Goal: Transaction & Acquisition: Purchase product/service

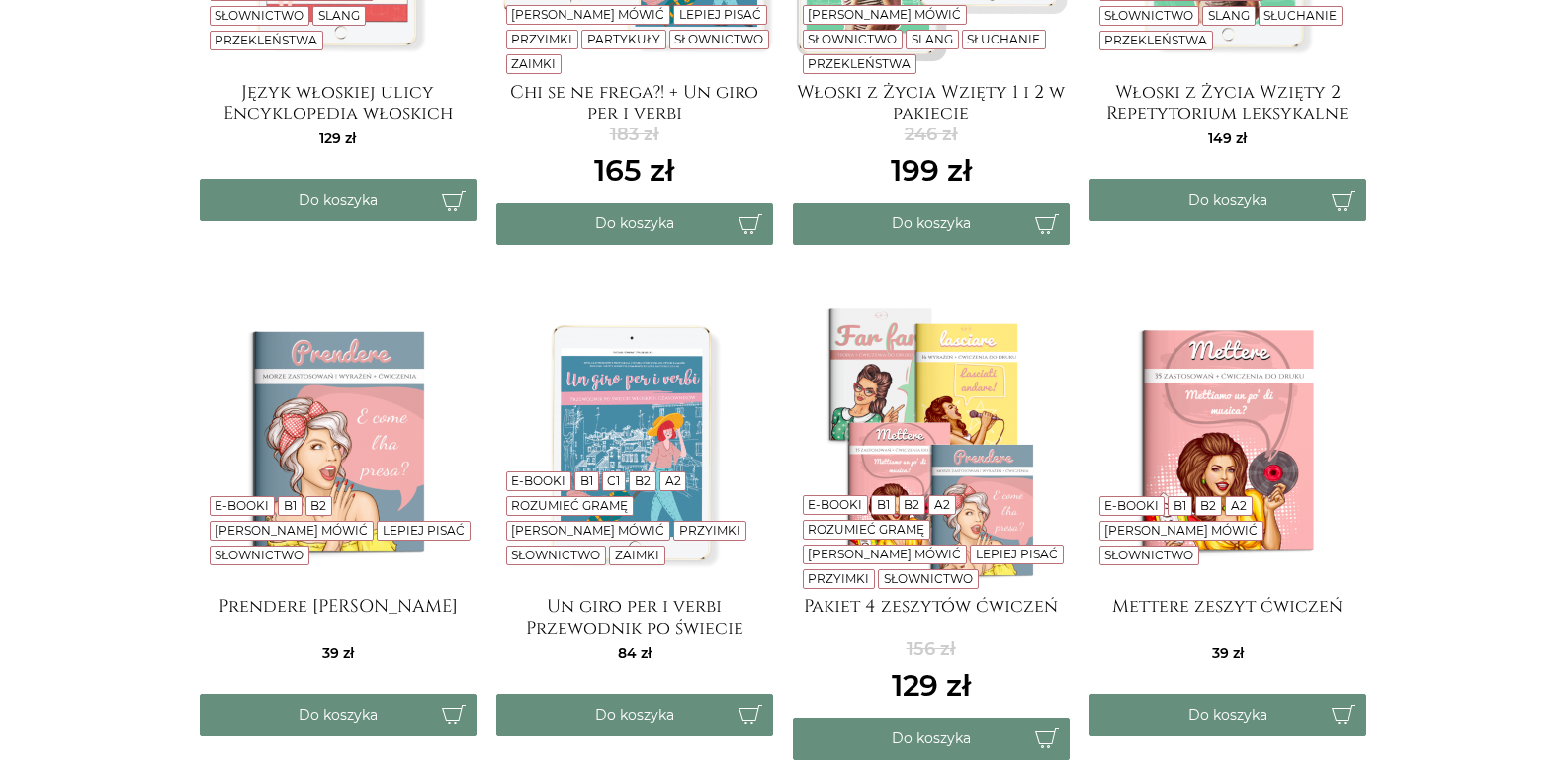
scroll to position [907, 0]
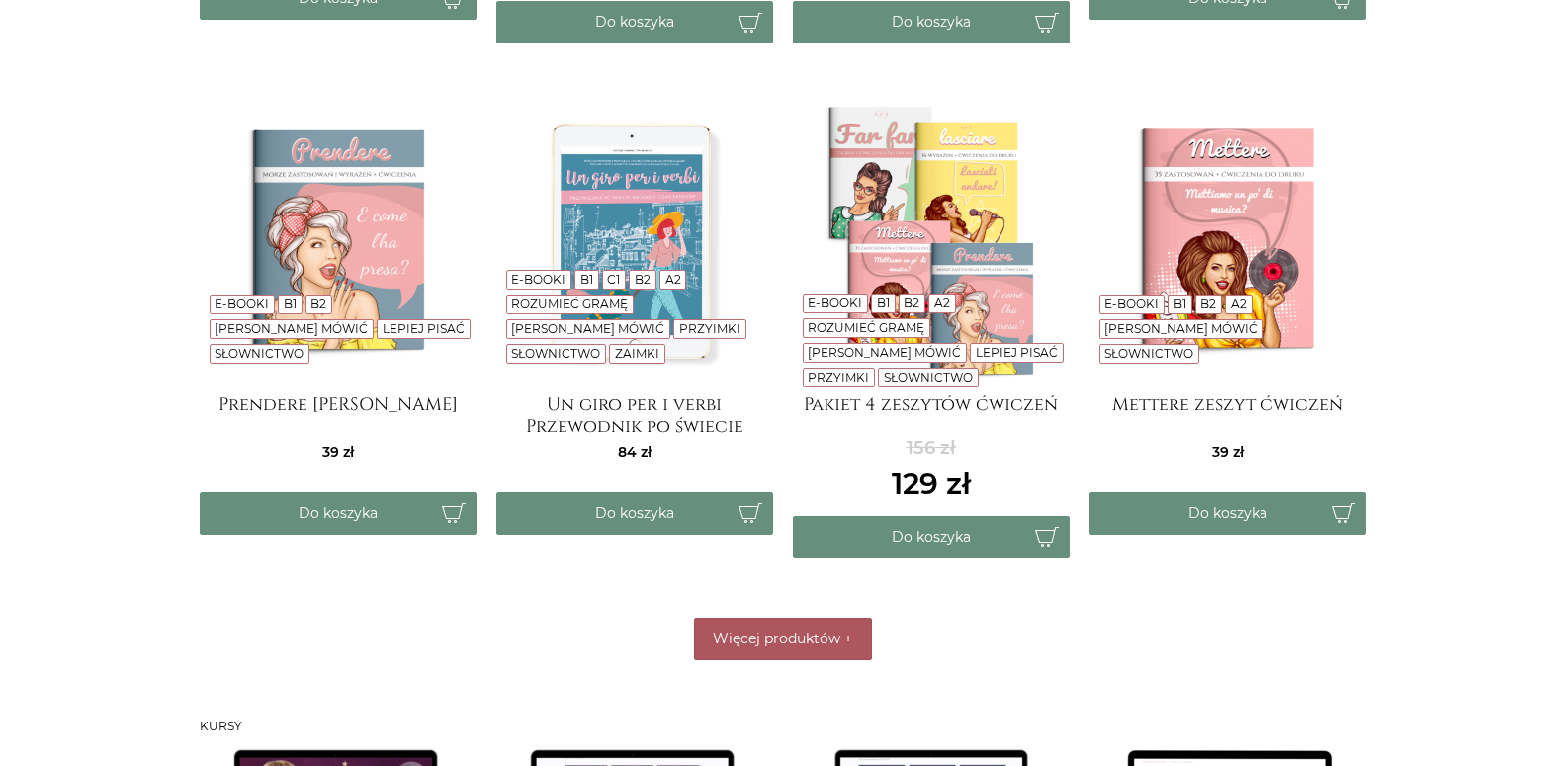
click at [839, 650] on button "Więcej produktów +" at bounding box center [783, 639] width 178 height 43
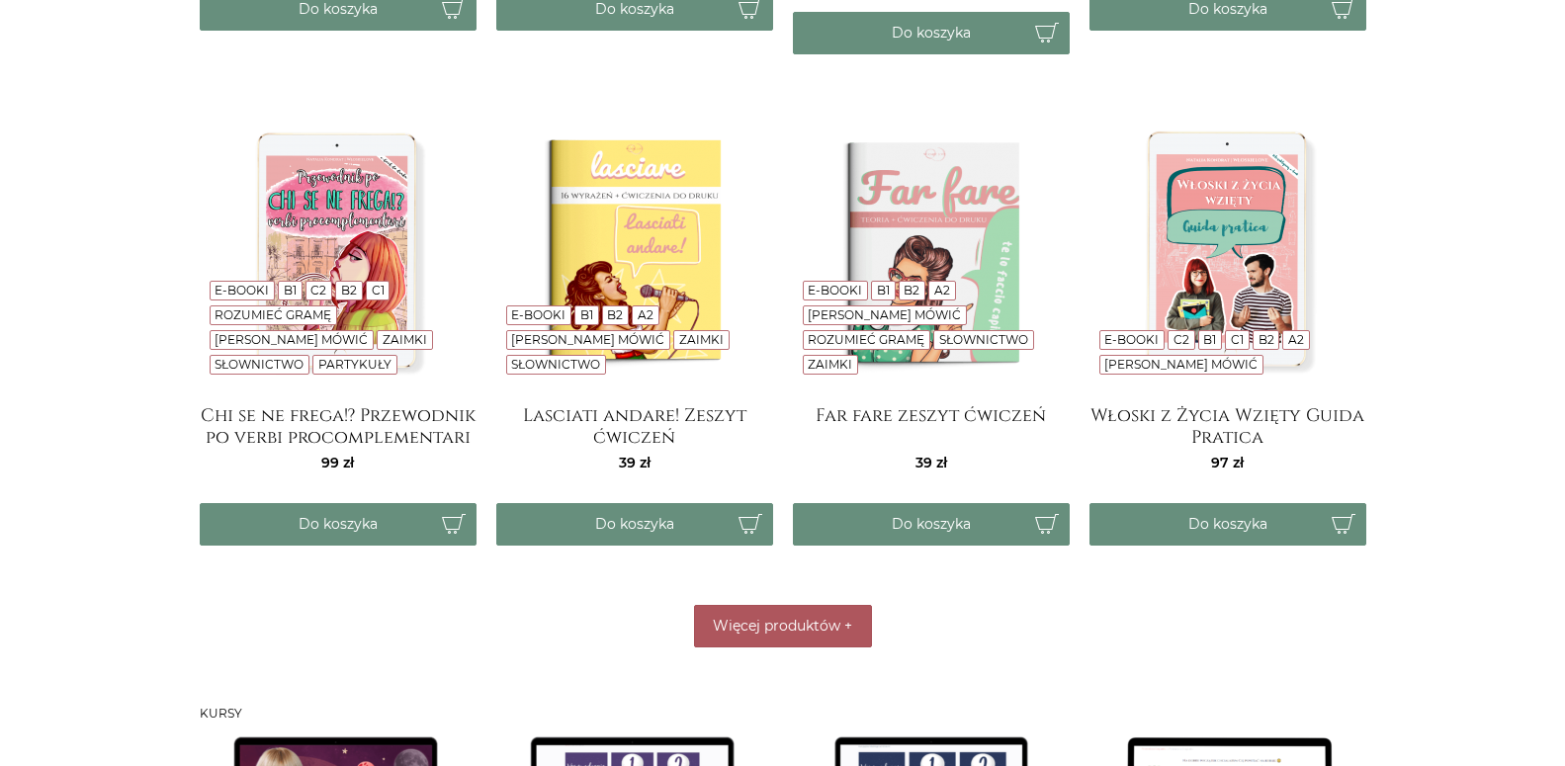
scroll to position [1714, 0]
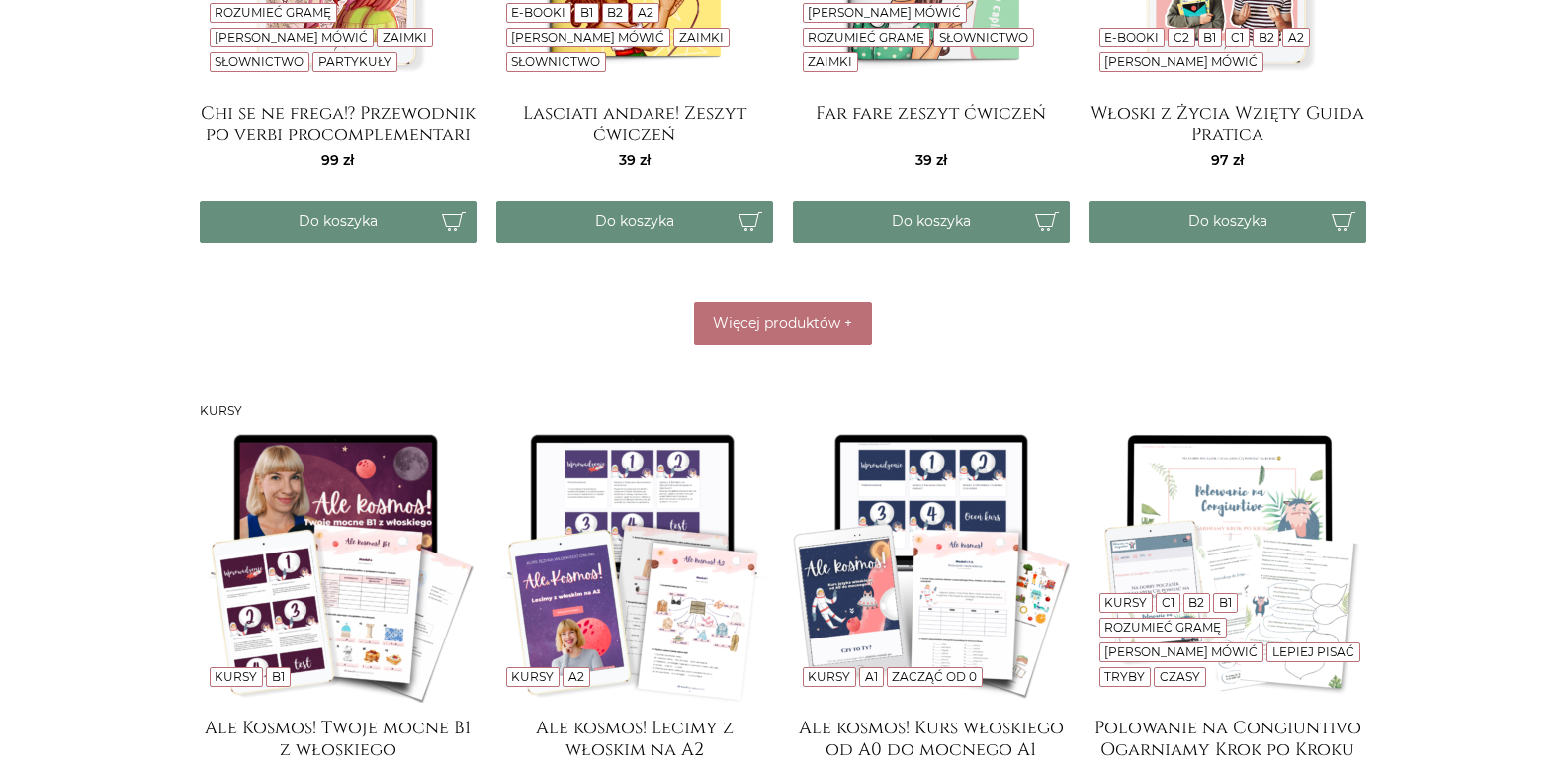
click at [738, 348] on div "E-booki E-booki B1 C2 B2 C1 Lepiej mówić Słownictwo Slang Przekleństwa Język wł…" at bounding box center [783, 636] width 1186 height 3753
click at [740, 328] on span "Więcej produktów" at bounding box center [777, 323] width 128 height 18
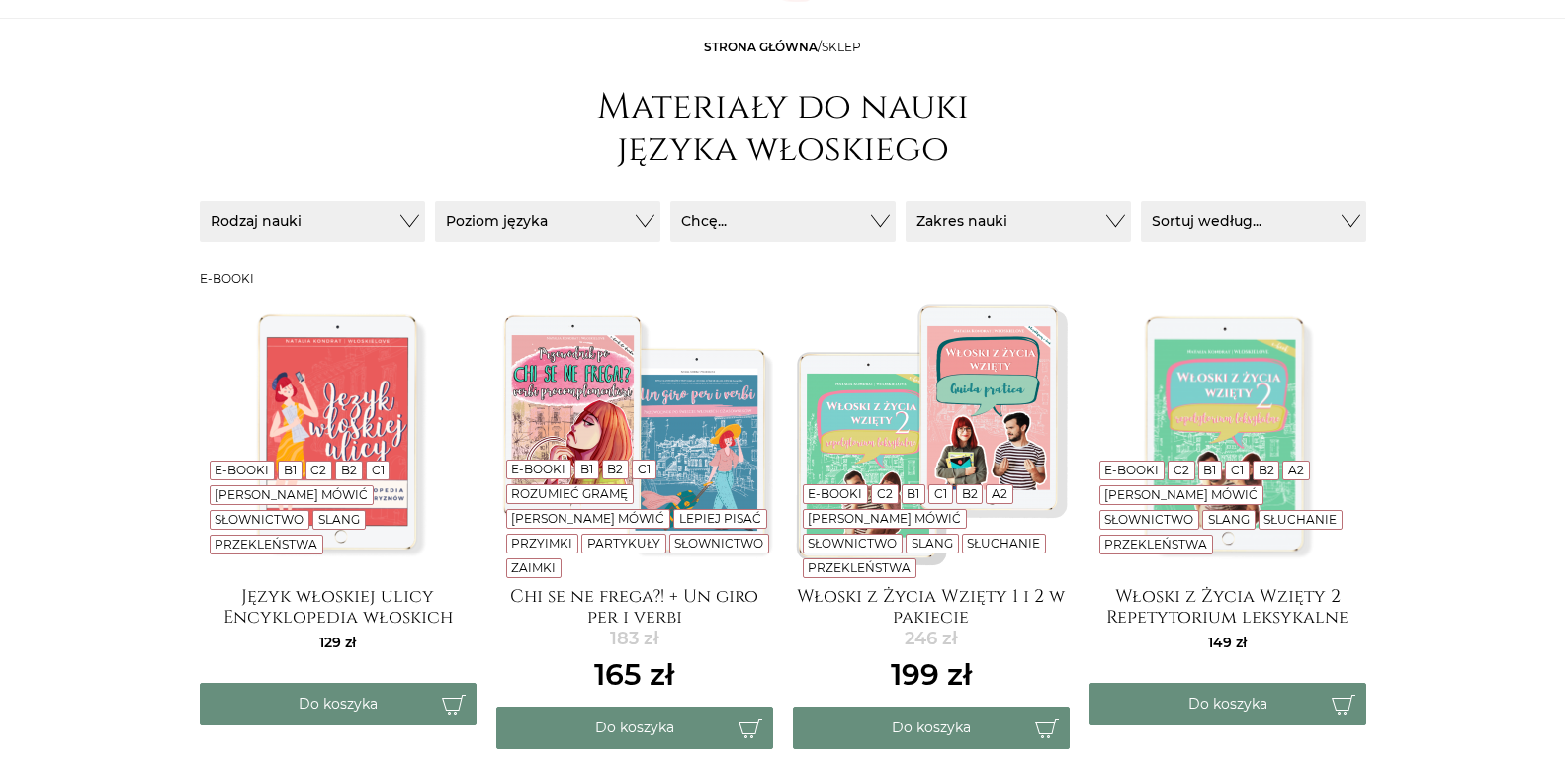
scroll to position [0, 0]
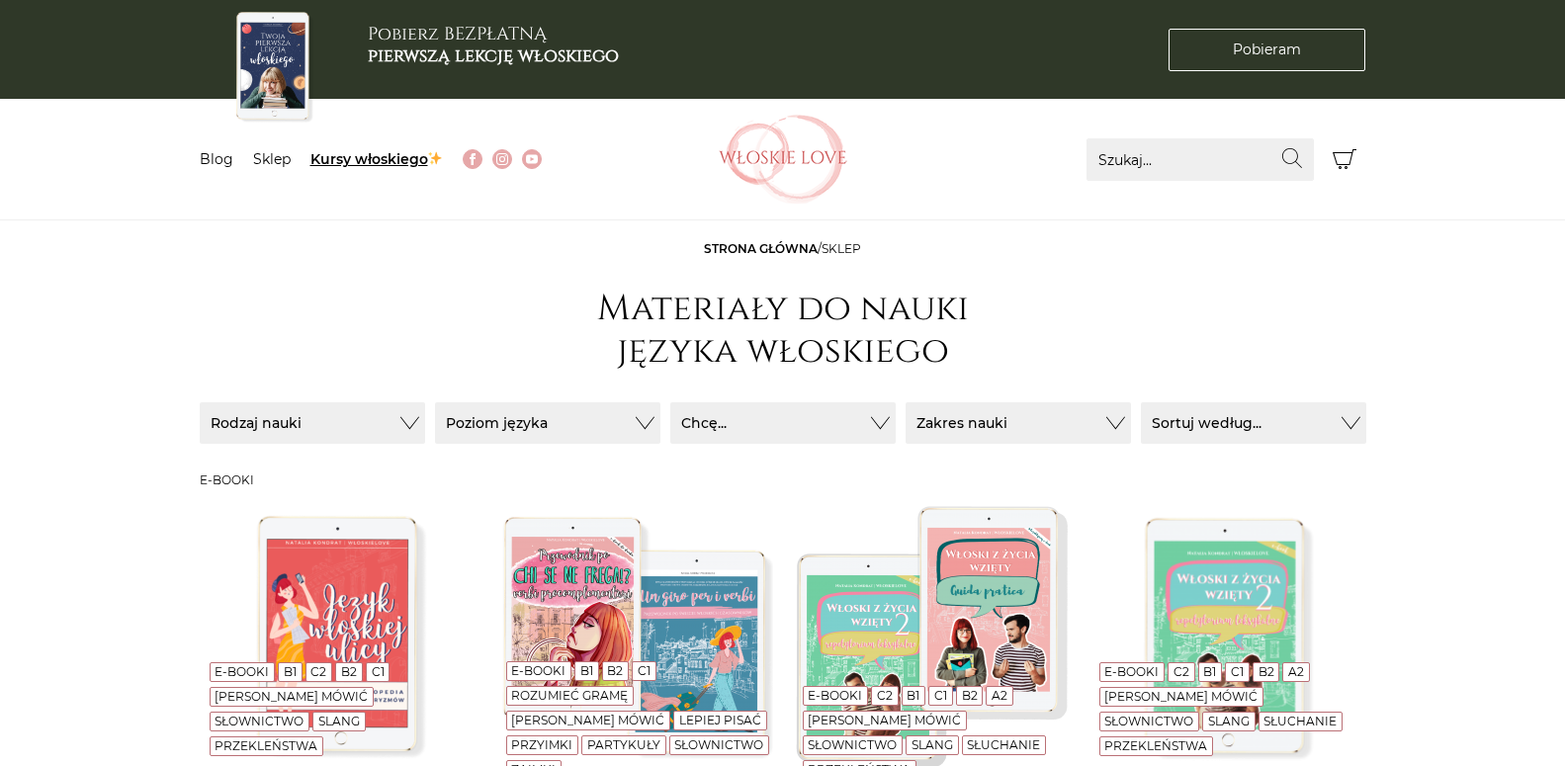
click at [329, 164] on link "Kursy włoskiego" at bounding box center [376, 159] width 133 height 18
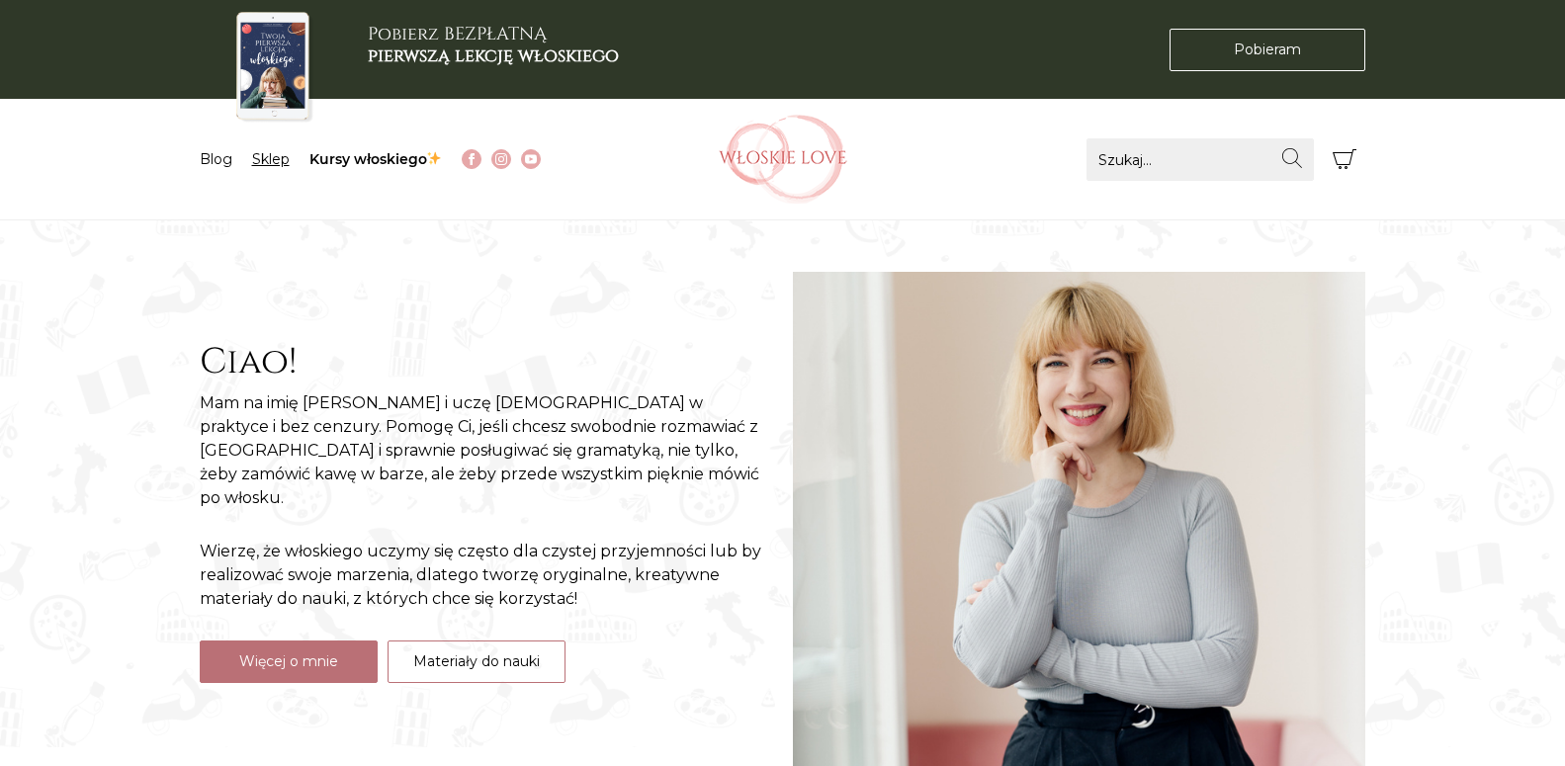
click at [265, 156] on link "Sklep" at bounding box center [271, 159] width 38 height 18
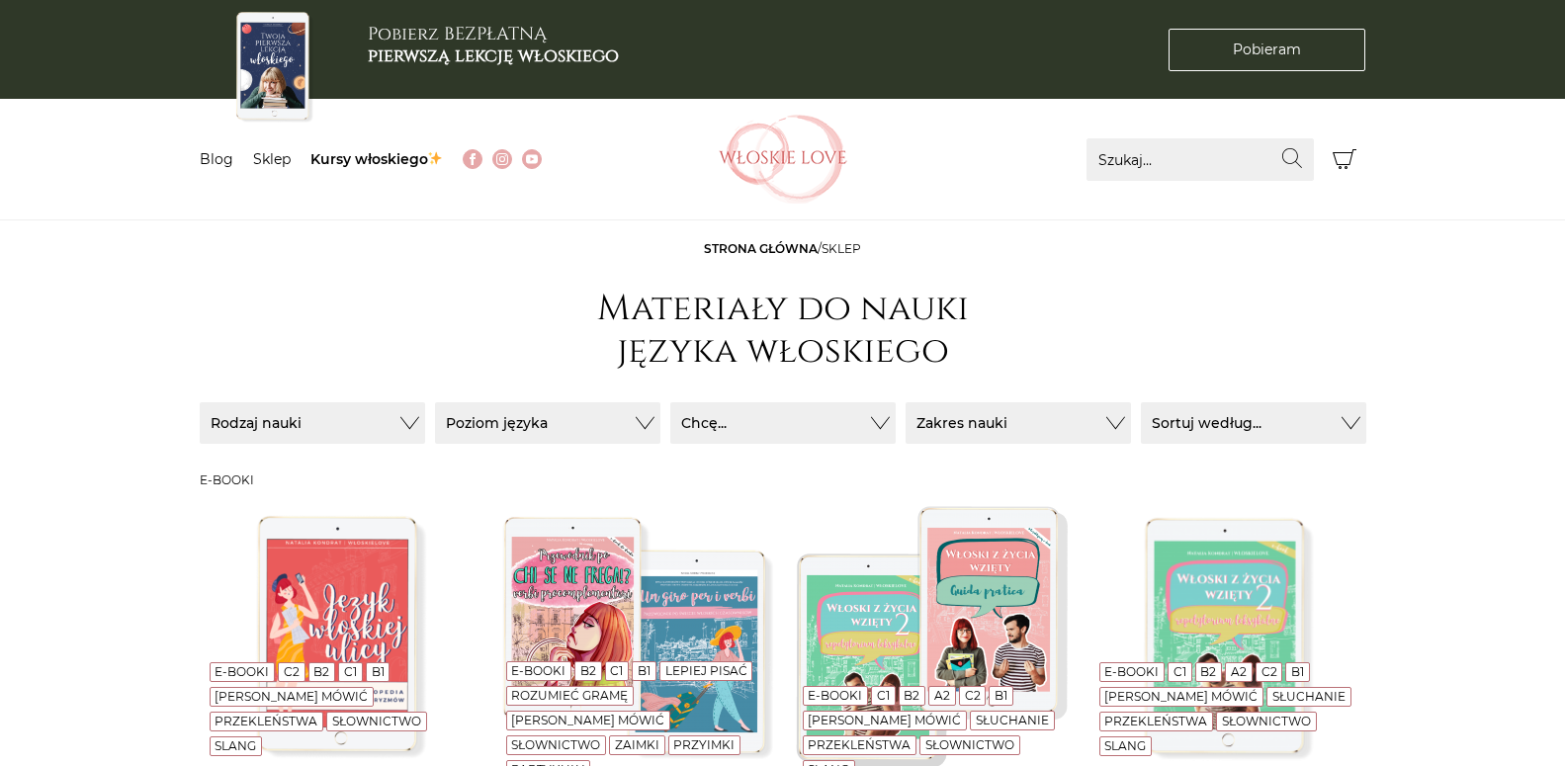
scroll to position [807, 0]
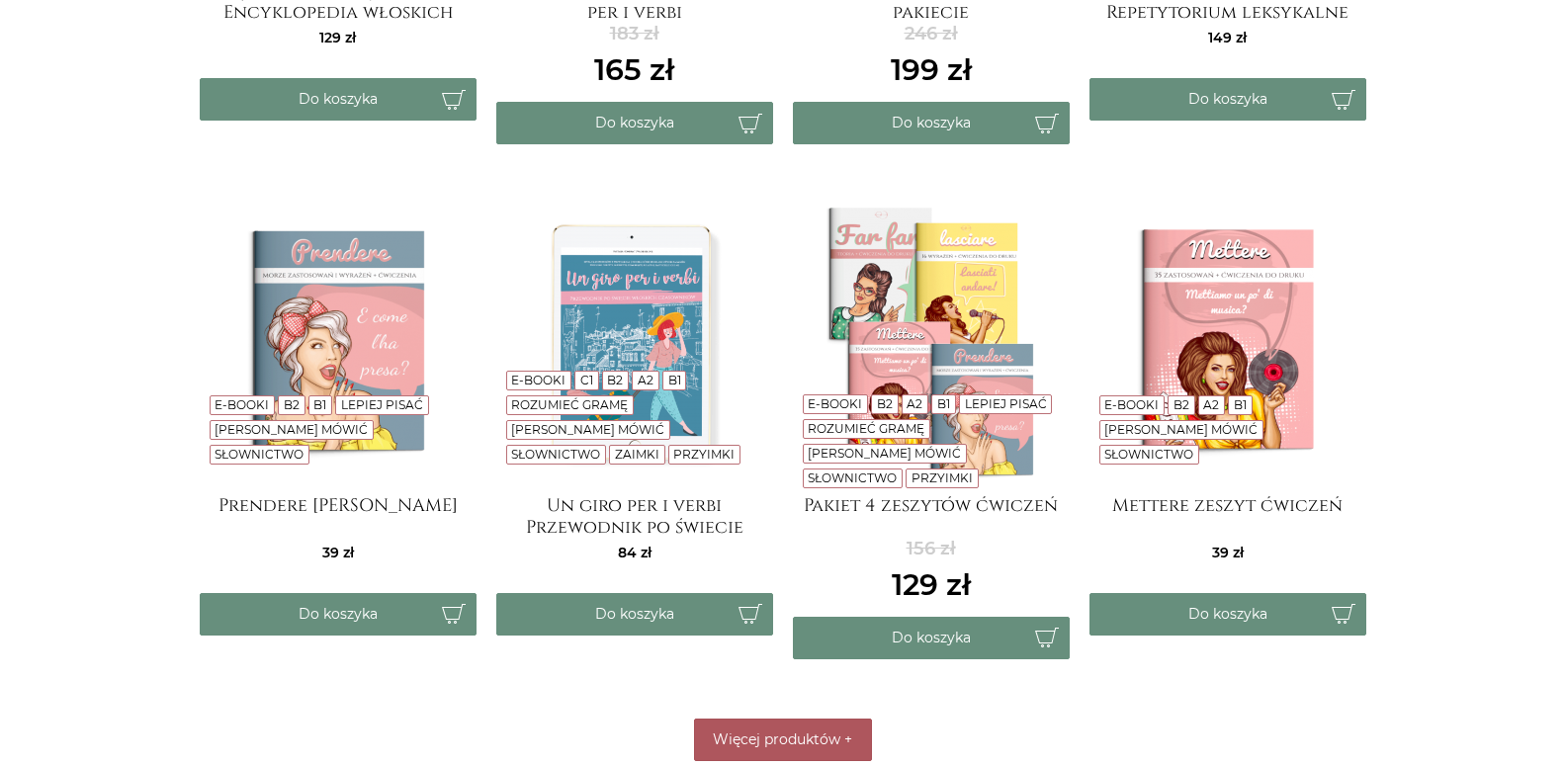
click at [837, 735] on span "Więcej produktów" at bounding box center [777, 739] width 128 height 18
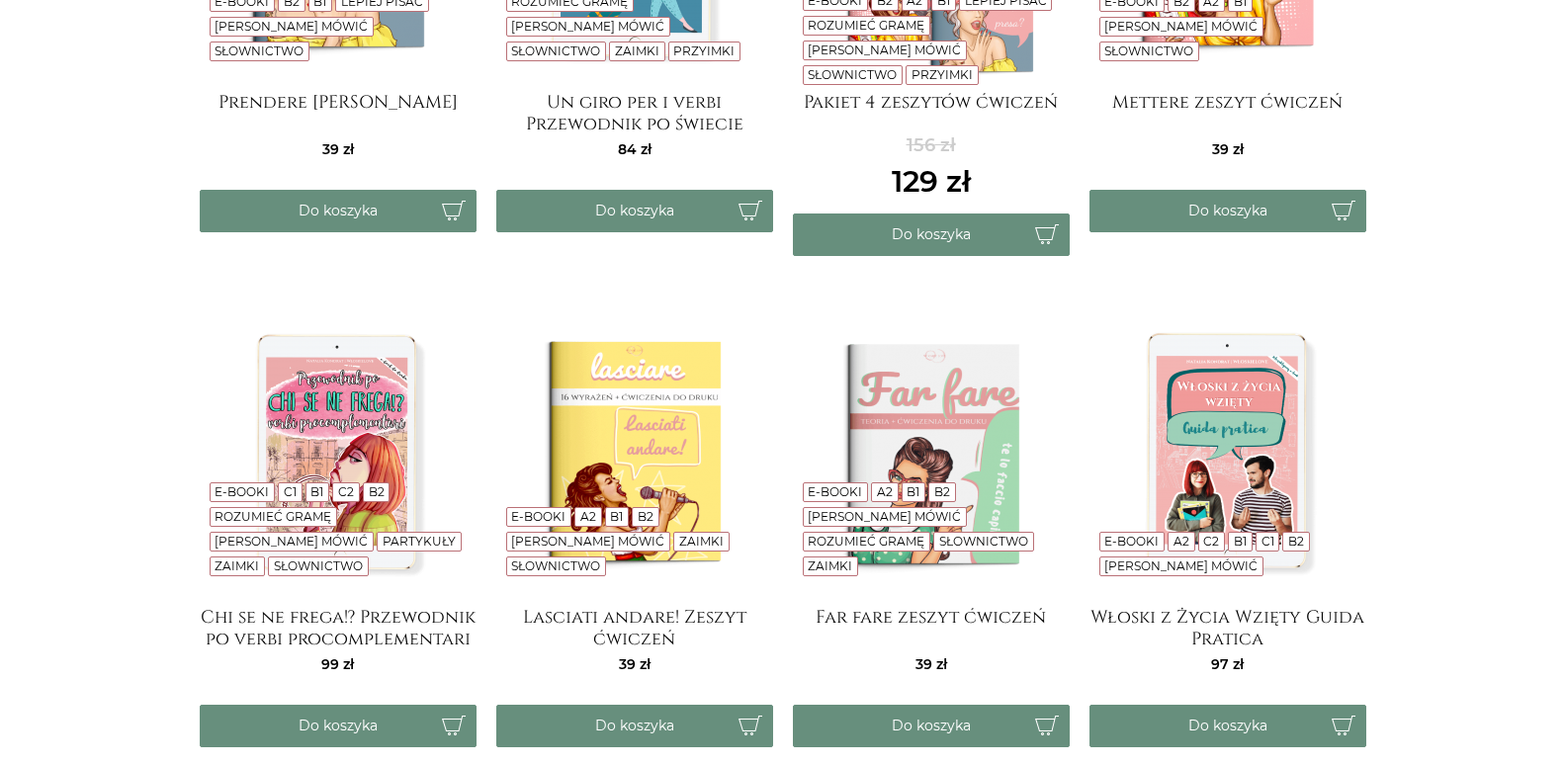
scroll to position [1311, 0]
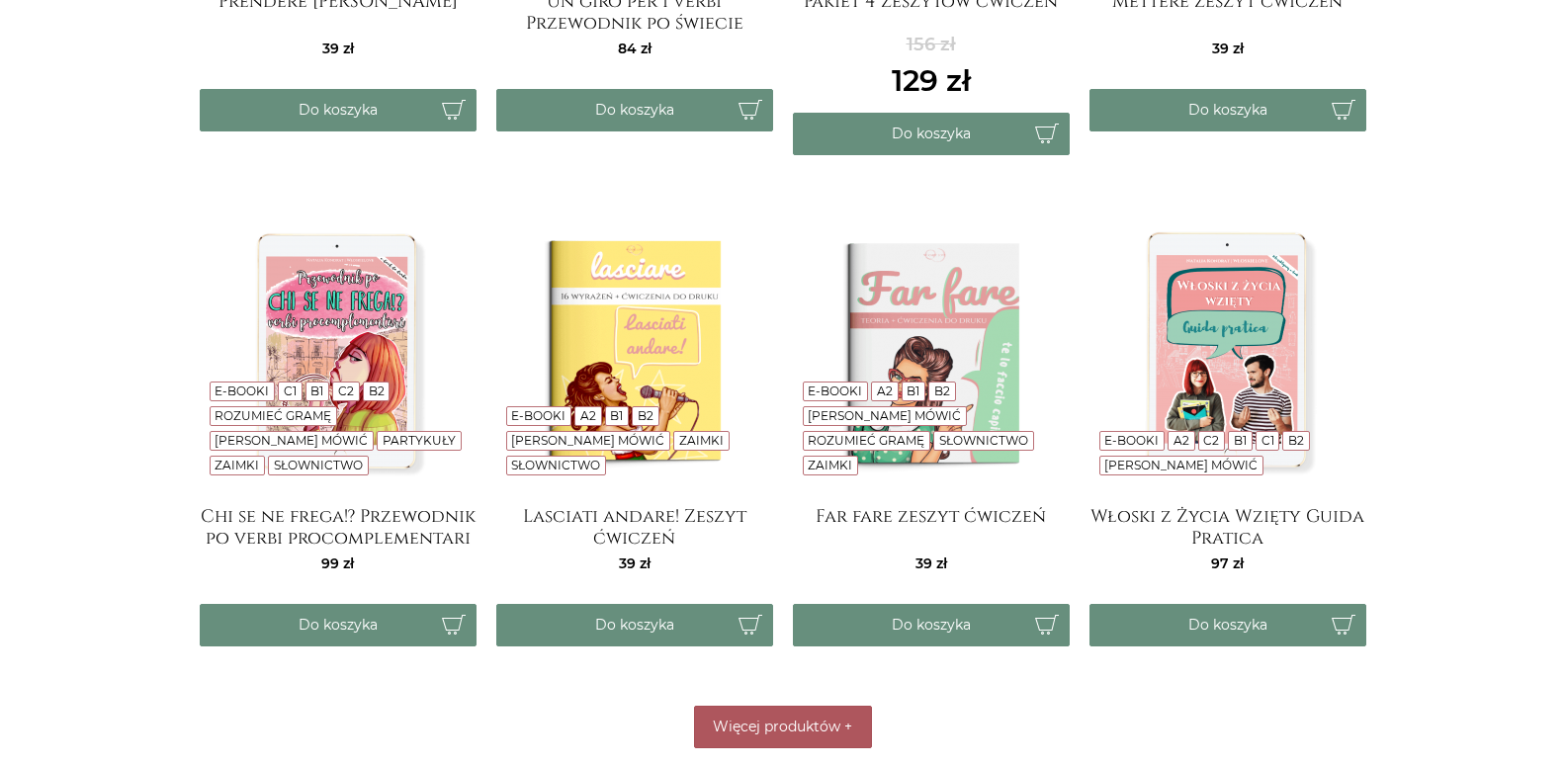
click at [1236, 291] on img at bounding box center [1227, 352] width 277 height 277
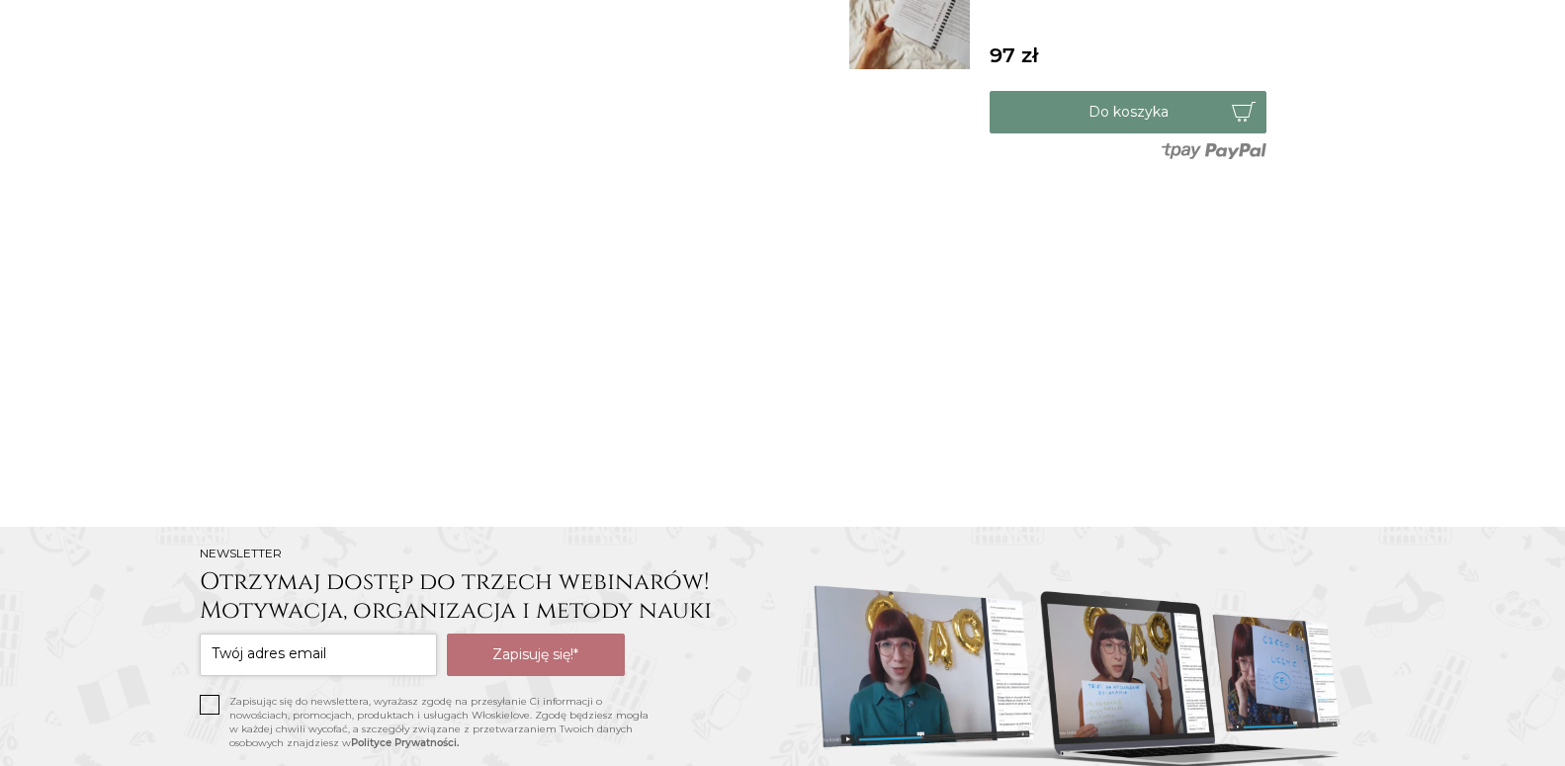
scroll to position [1512, 0]
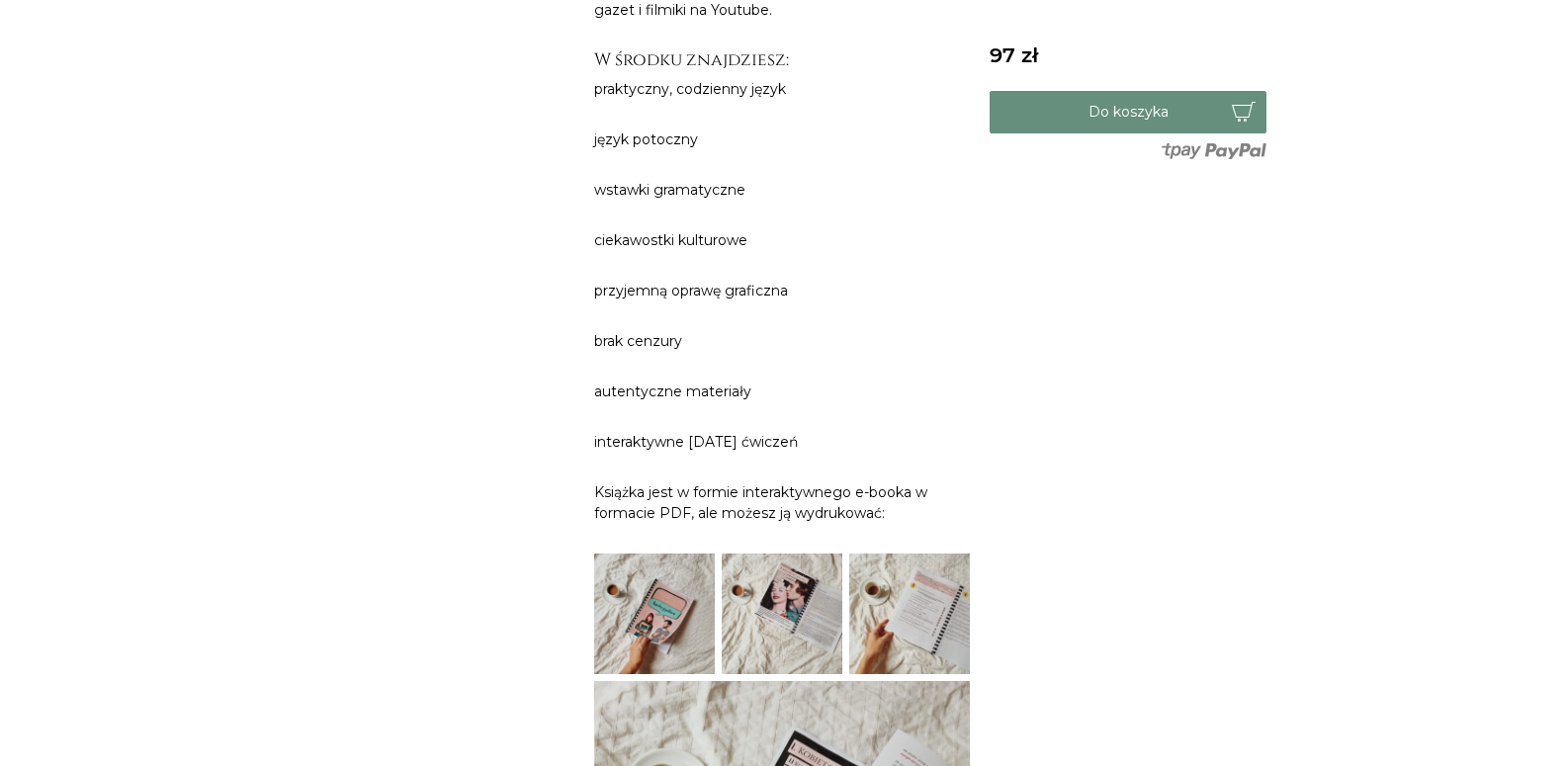
click at [635, 554] on img at bounding box center [654, 614] width 121 height 121
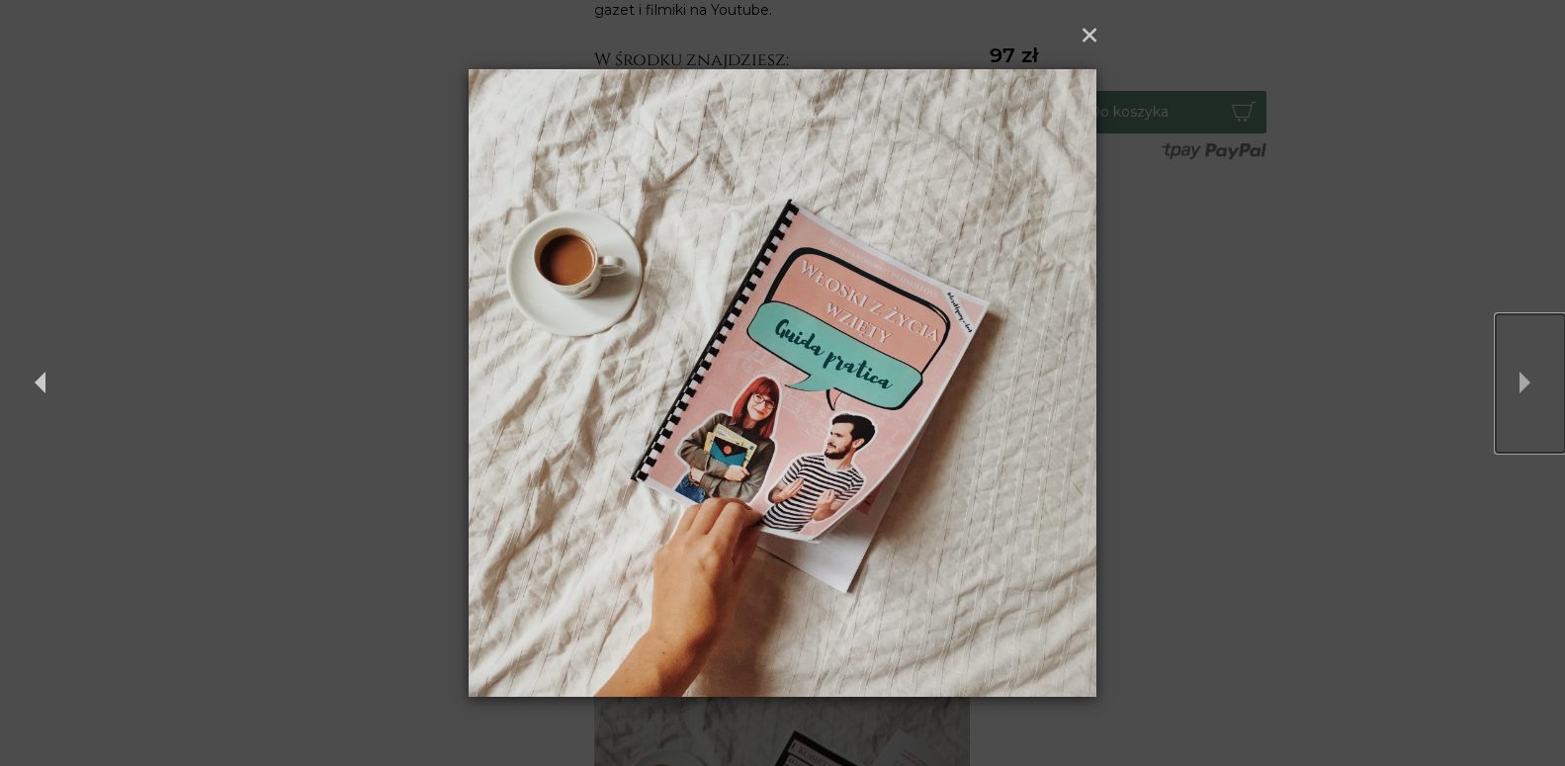
click at [1522, 367] on button "Next" at bounding box center [1529, 383] width 69 height 138
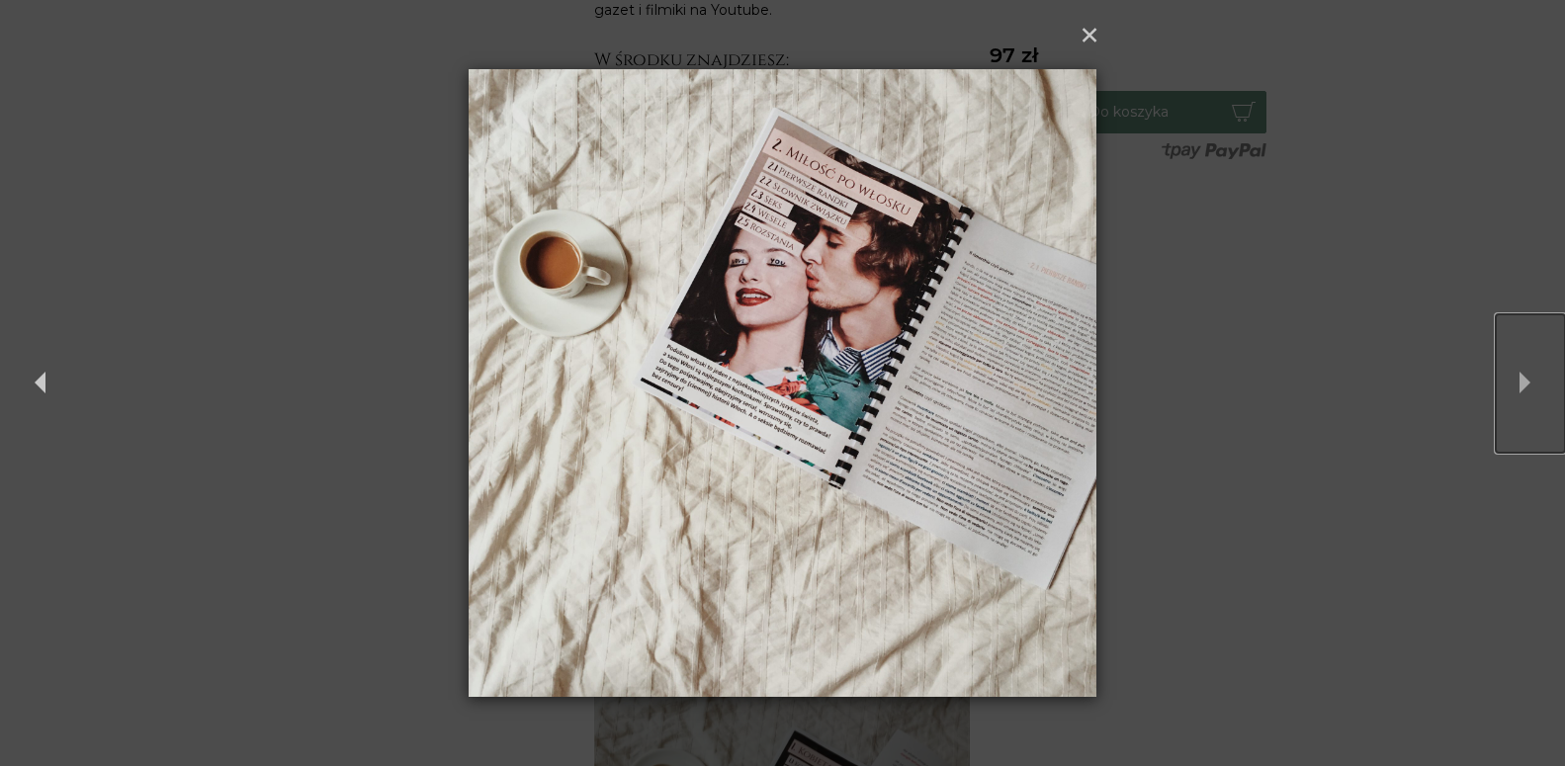
click at [1522, 367] on button "Next" at bounding box center [1529, 383] width 69 height 138
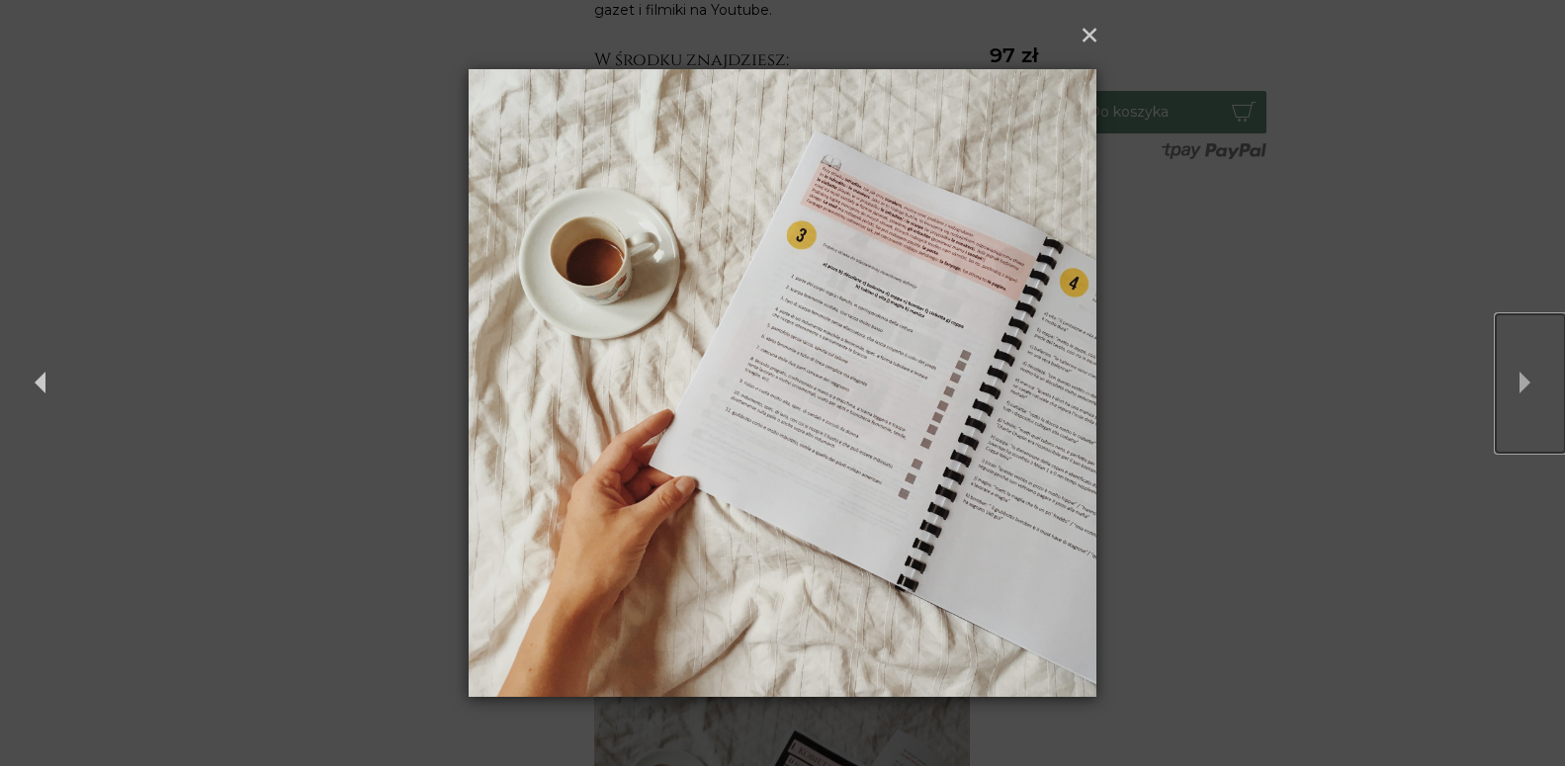
click at [1522, 367] on button "Next" at bounding box center [1529, 383] width 69 height 138
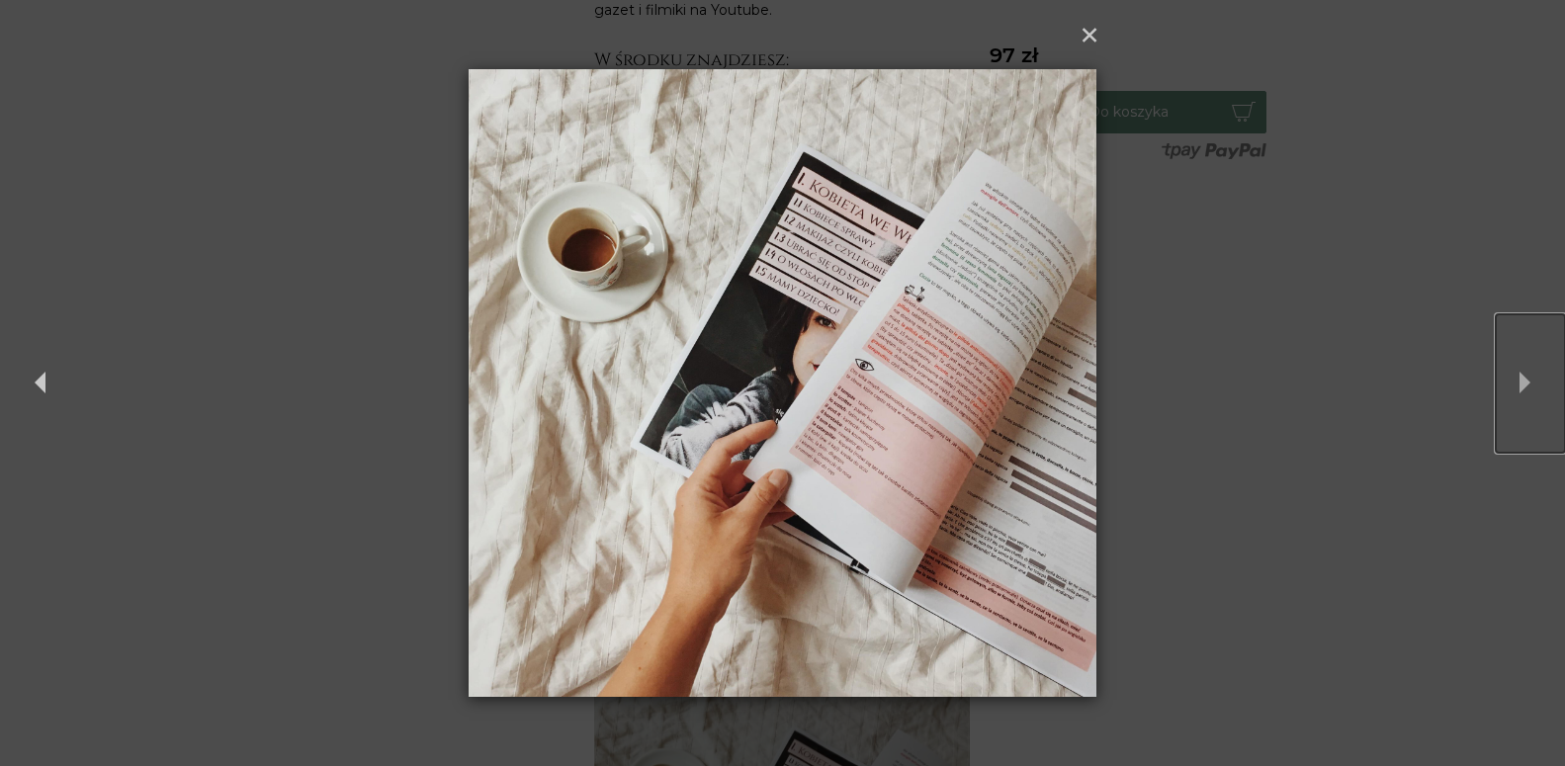
click at [1522, 367] on button "Next" at bounding box center [1529, 383] width 69 height 138
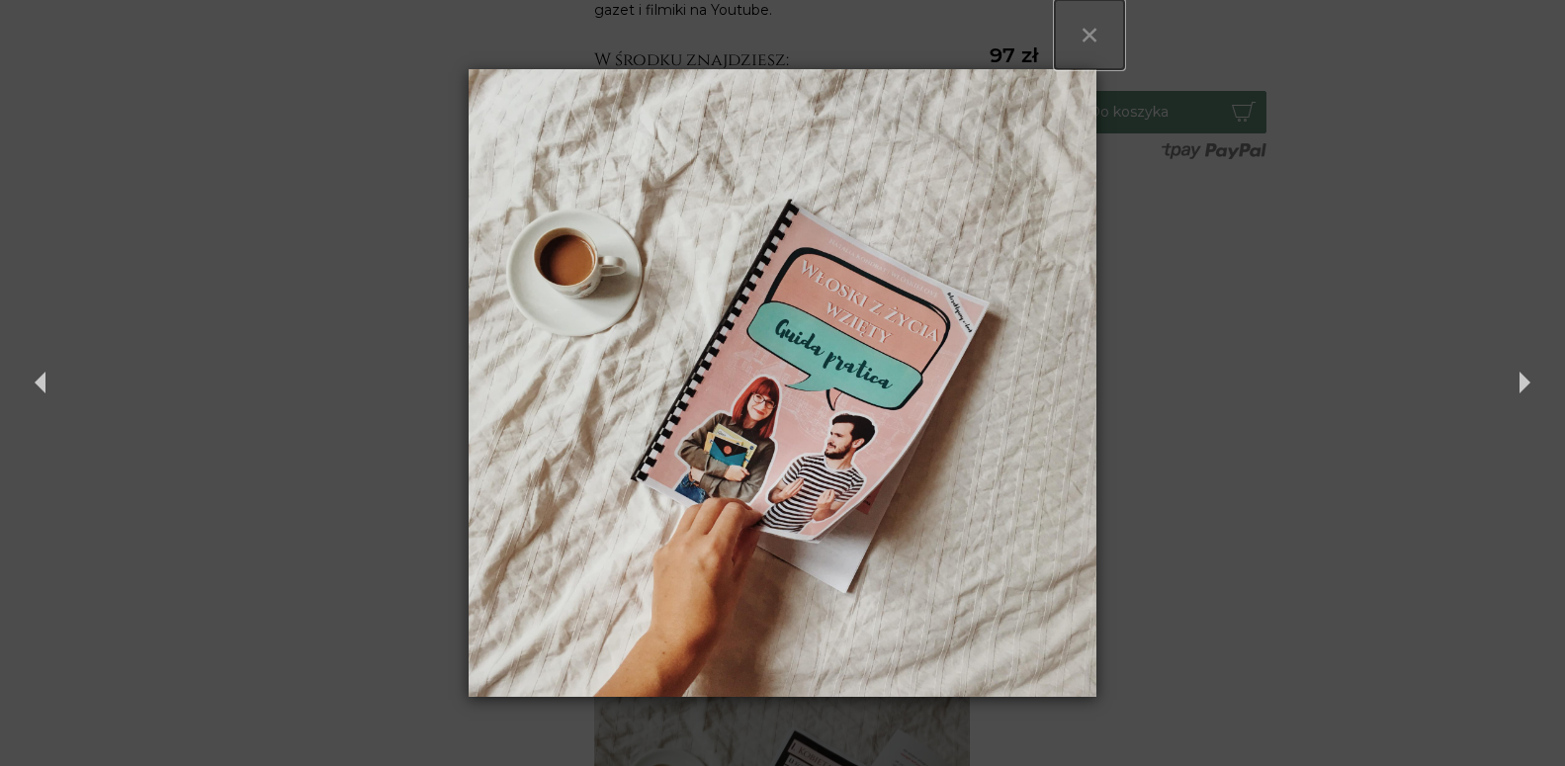
click at [1102, 26] on button "×" at bounding box center [1089, 34] width 69 height 69
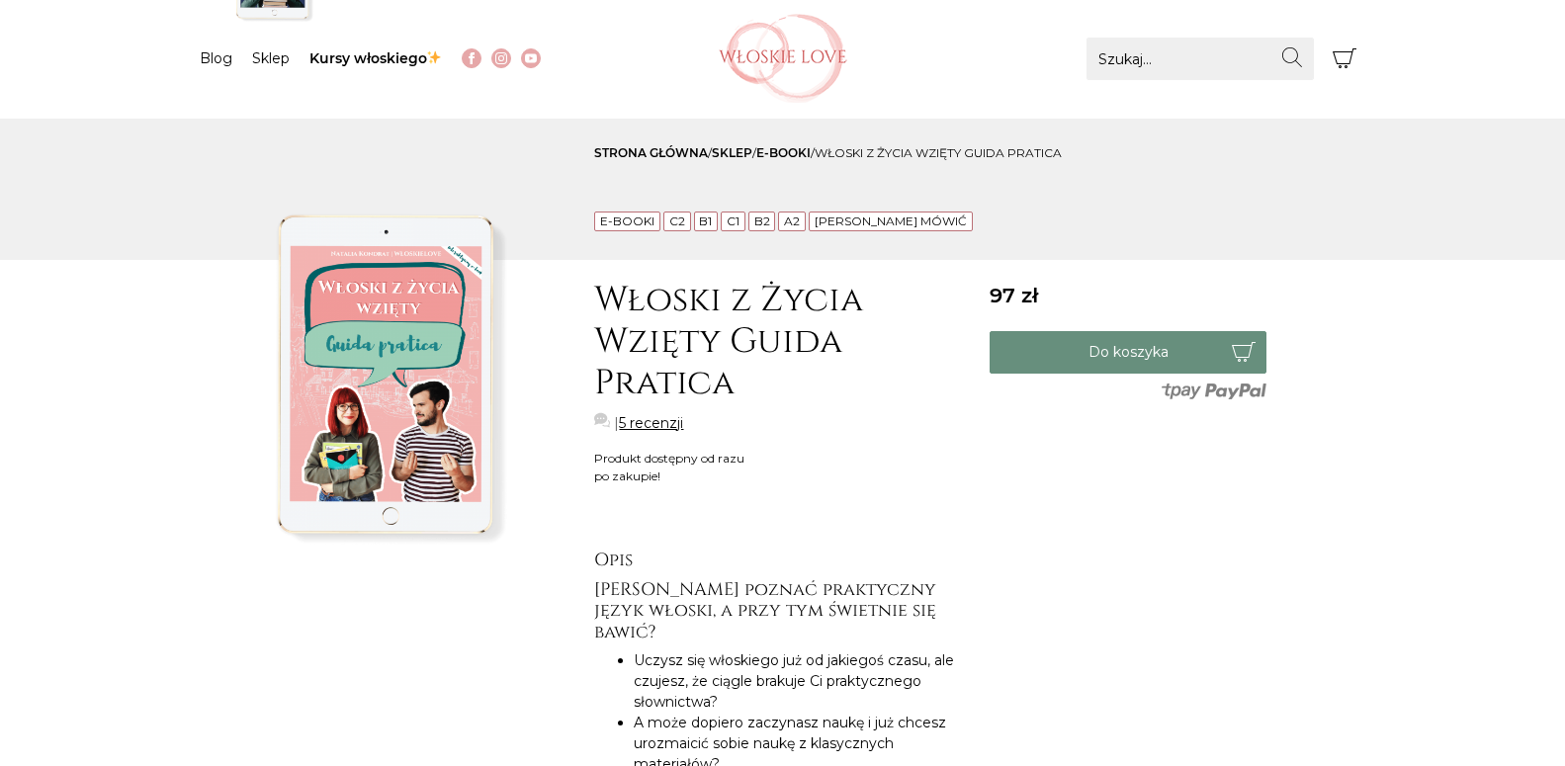
scroll to position [0, 0]
